Goal: Task Accomplishment & Management: Use online tool/utility

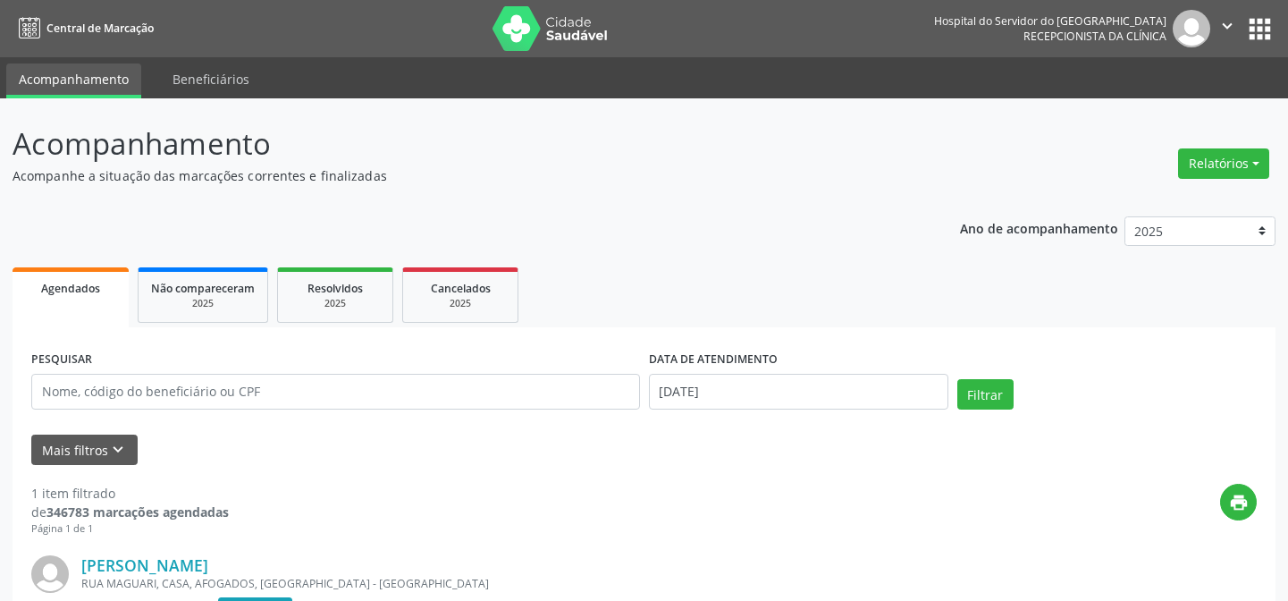
scroll to position [239, 0]
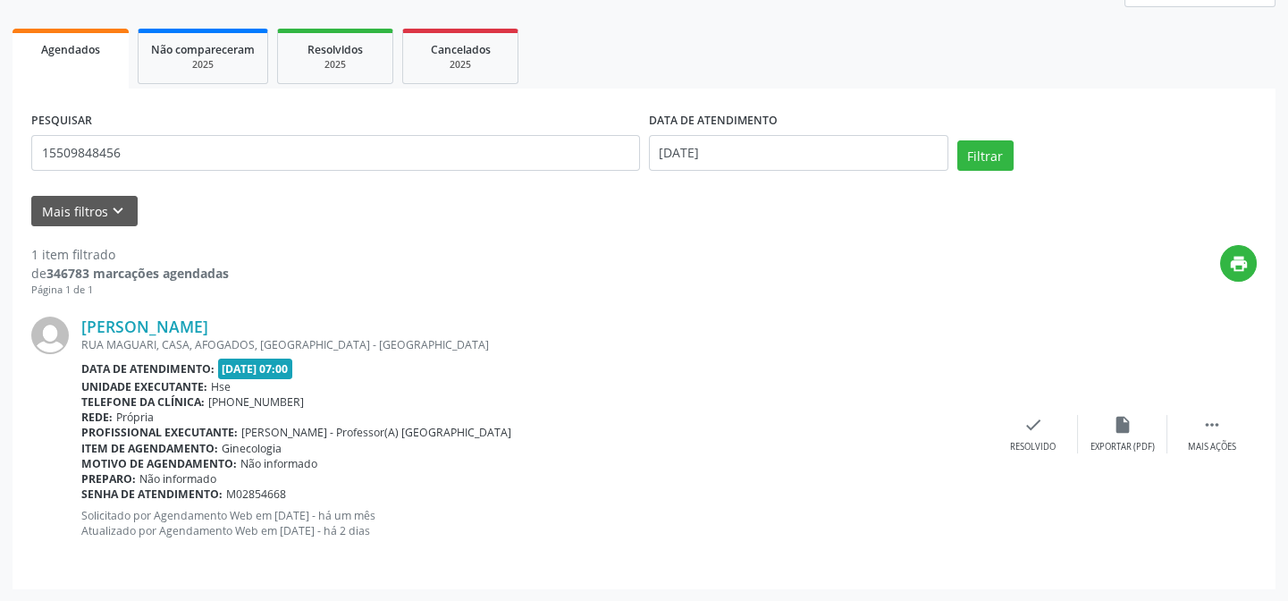
type input "15509848456"
click at [957, 140] on button "Filtrar" at bounding box center [985, 155] width 56 height 30
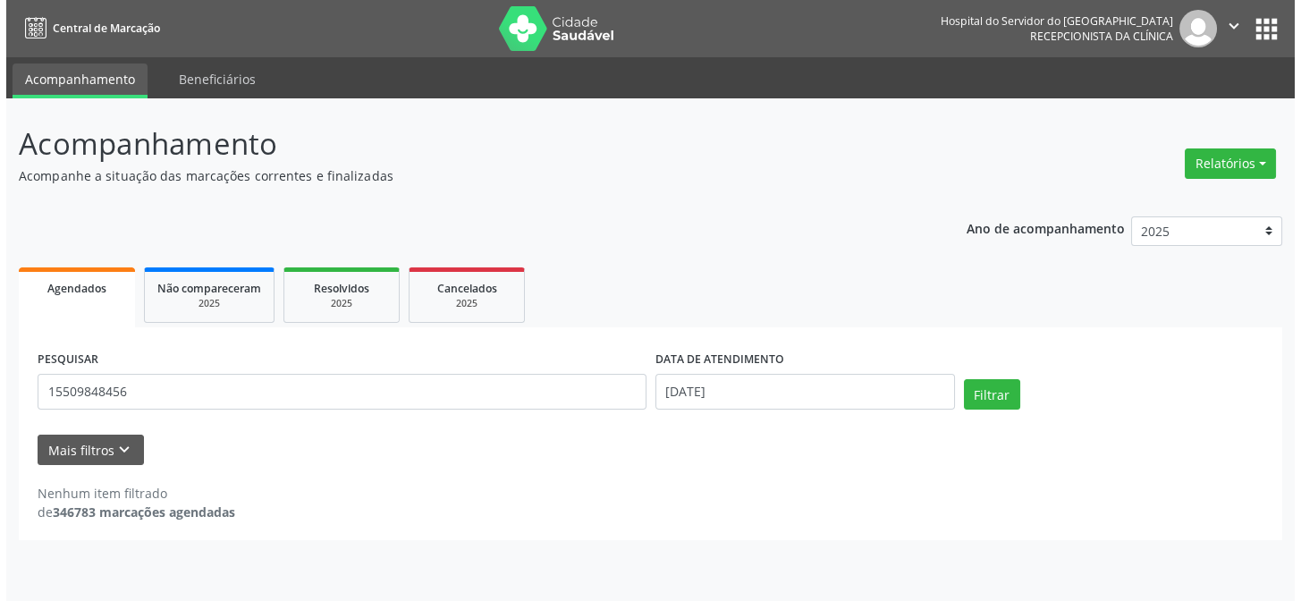
scroll to position [0, 0]
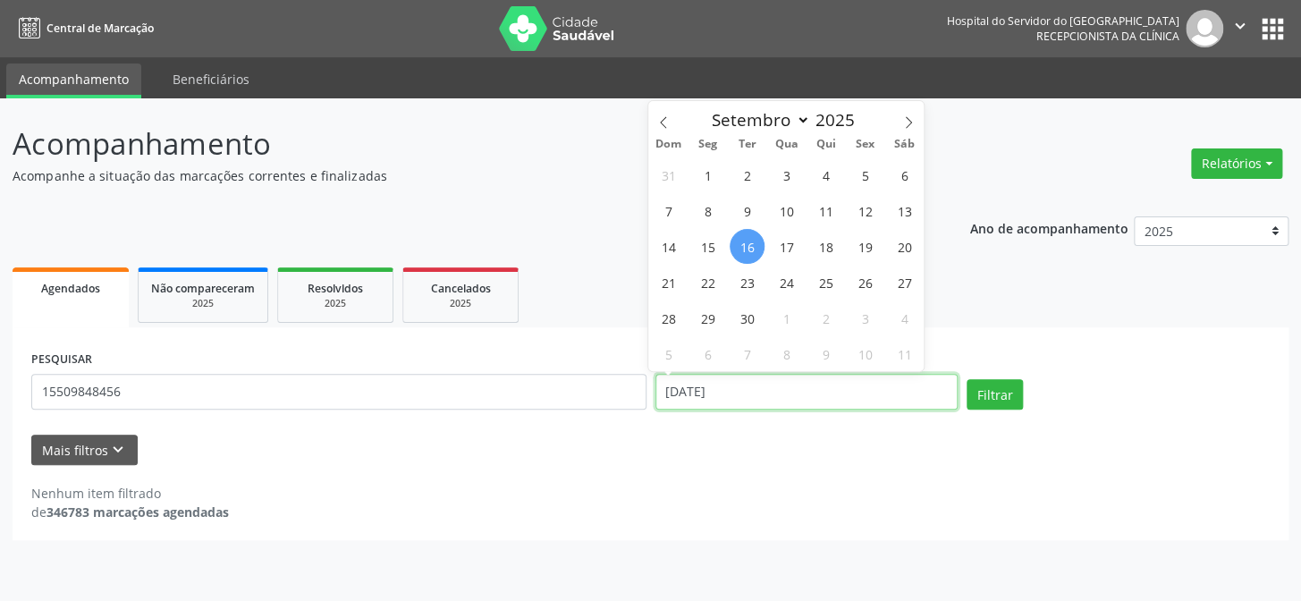
click at [687, 390] on input "[DATE]" at bounding box center [806, 392] width 303 height 36
click at [966, 379] on button "Filtrar" at bounding box center [994, 394] width 56 height 30
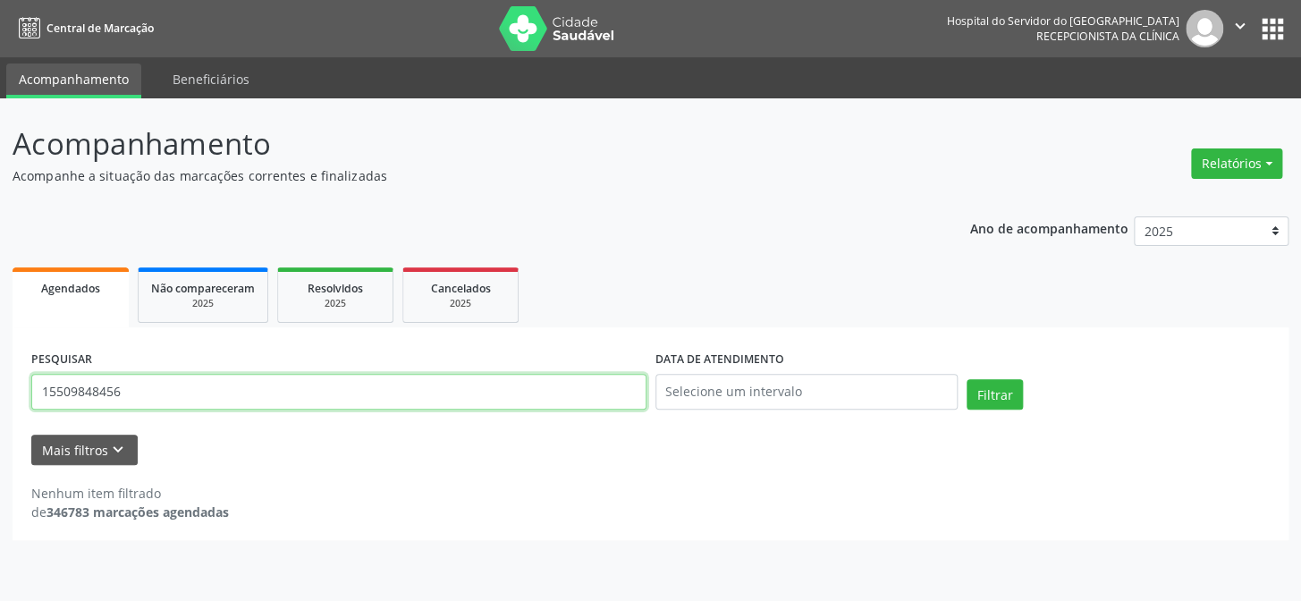
click at [137, 387] on input "15509848456" at bounding box center [338, 392] width 615 height 36
click at [1225, 165] on button "Relatórios" at bounding box center [1236, 163] width 91 height 30
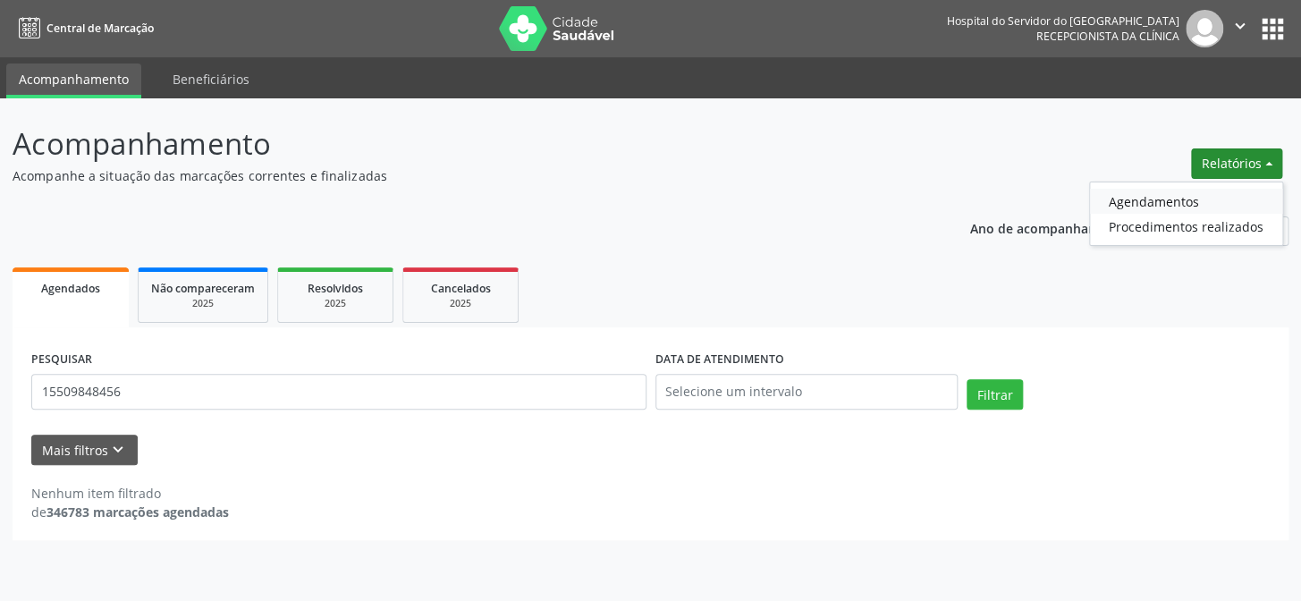
click at [1184, 203] on link "Agendamentos" at bounding box center [1186, 201] width 192 height 25
select select "8"
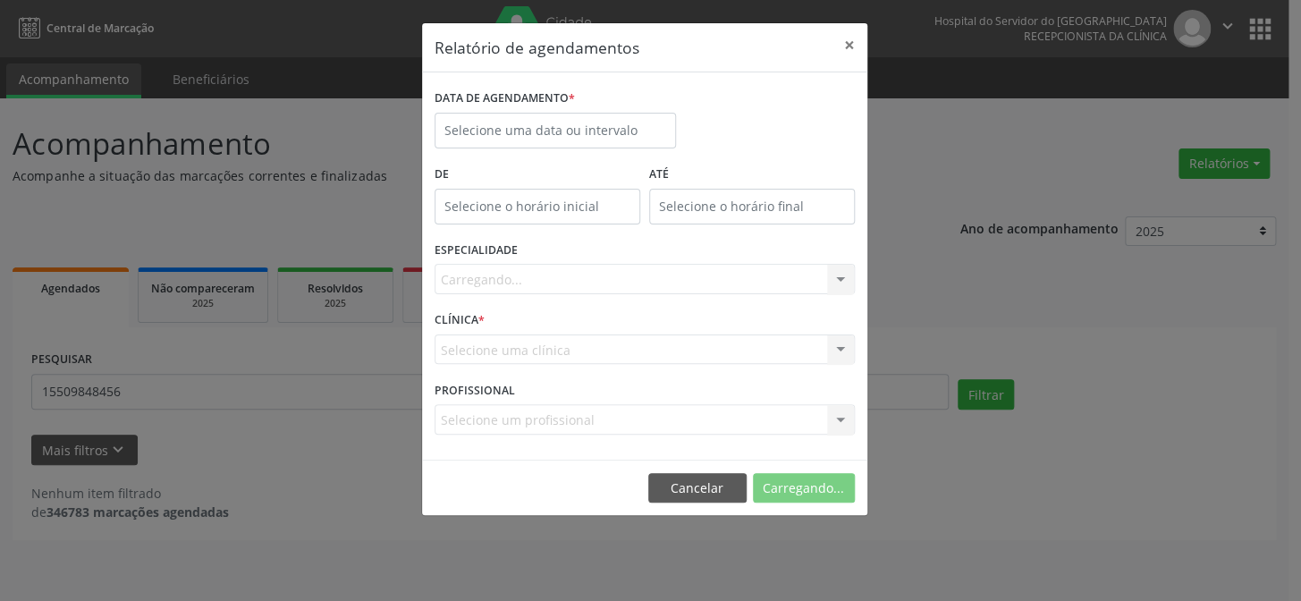
click at [478, 110] on label "DATA DE AGENDAMENTO *" at bounding box center [504, 99] width 140 height 28
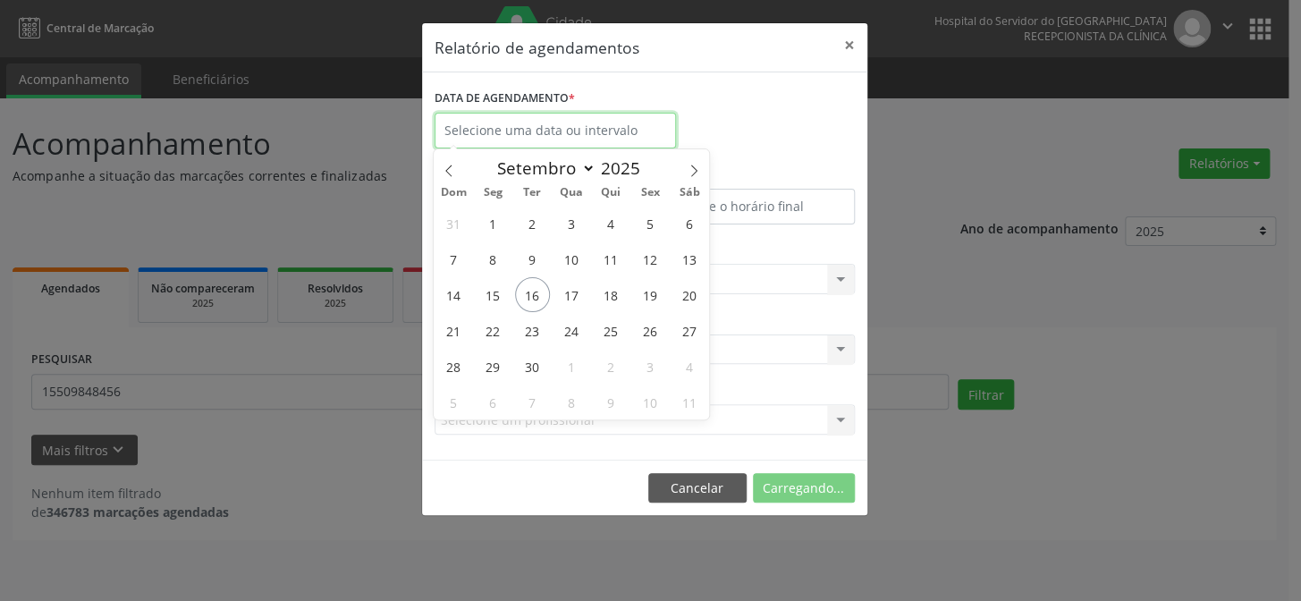
click at [506, 125] on input "text" at bounding box center [554, 131] width 241 height 36
click at [520, 291] on span "16" at bounding box center [532, 294] width 35 height 35
type input "[DATE]"
click at [522, 290] on span "16" at bounding box center [532, 294] width 35 height 35
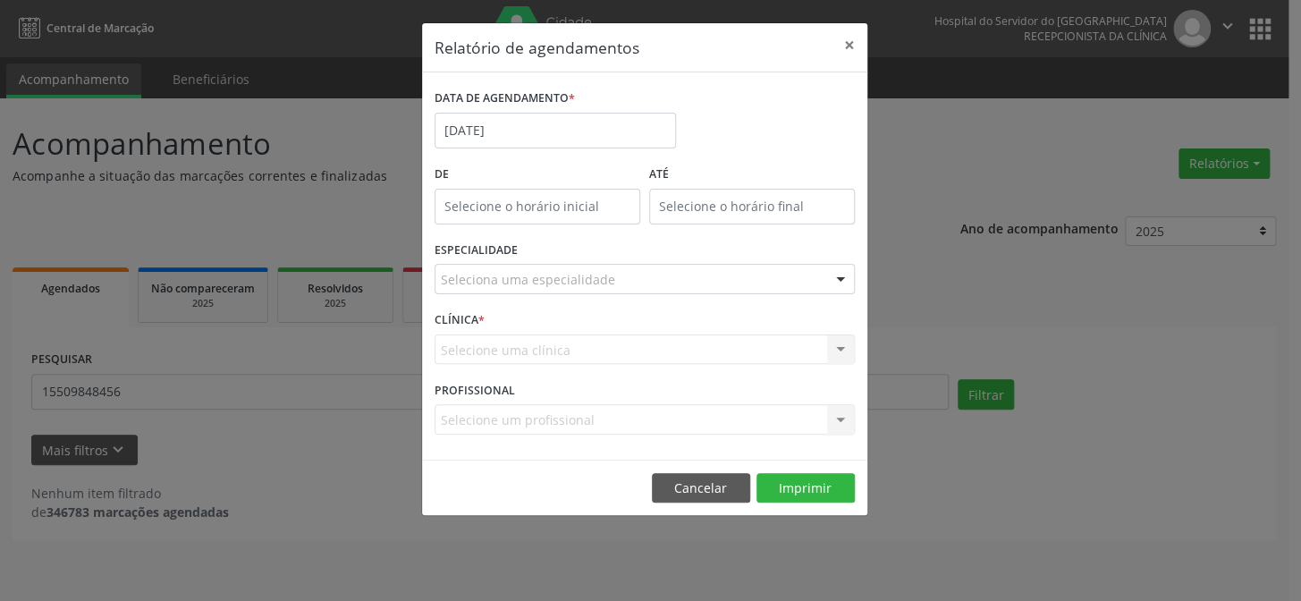
click at [840, 278] on div at bounding box center [840, 280] width 27 height 30
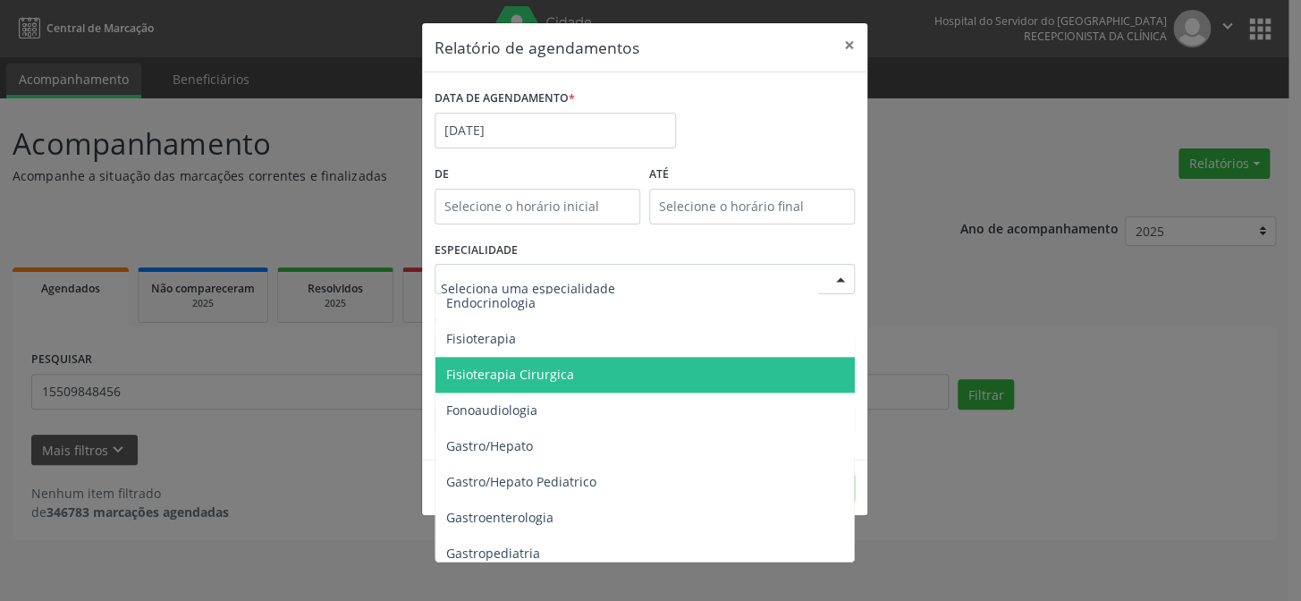
scroll to position [1056, 0]
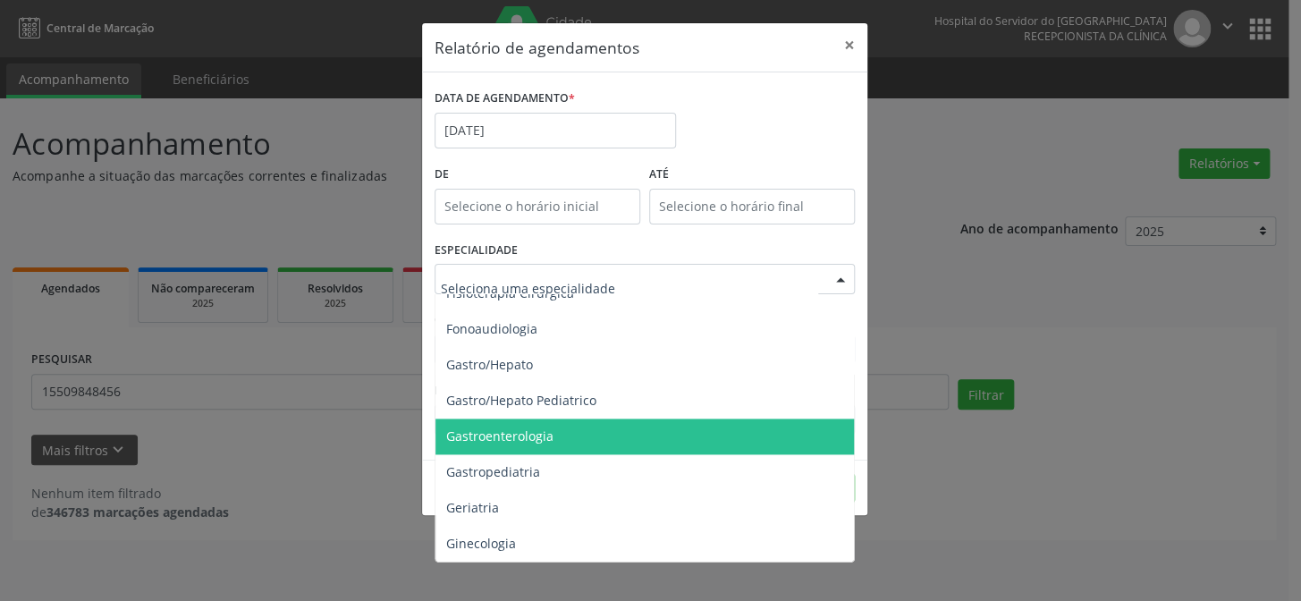
click at [617, 425] on span "Gastroenterologia" at bounding box center [645, 436] width 421 height 36
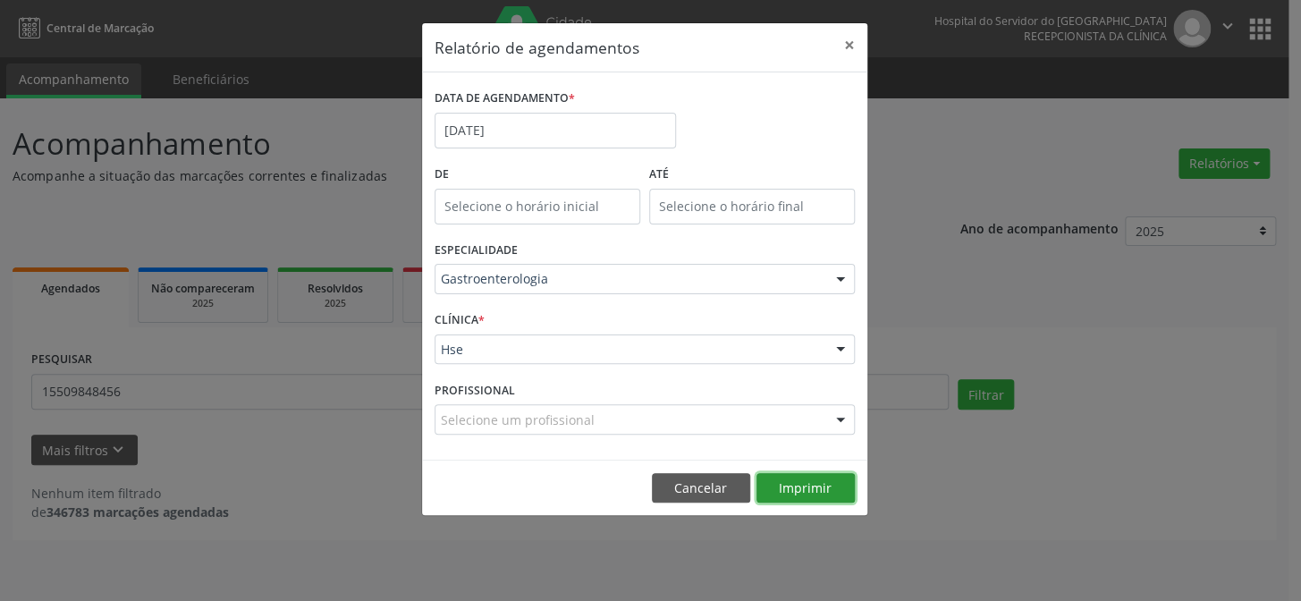
click at [812, 491] on button "Imprimir" at bounding box center [805, 488] width 98 height 30
